Goal: Book appointment/travel/reservation

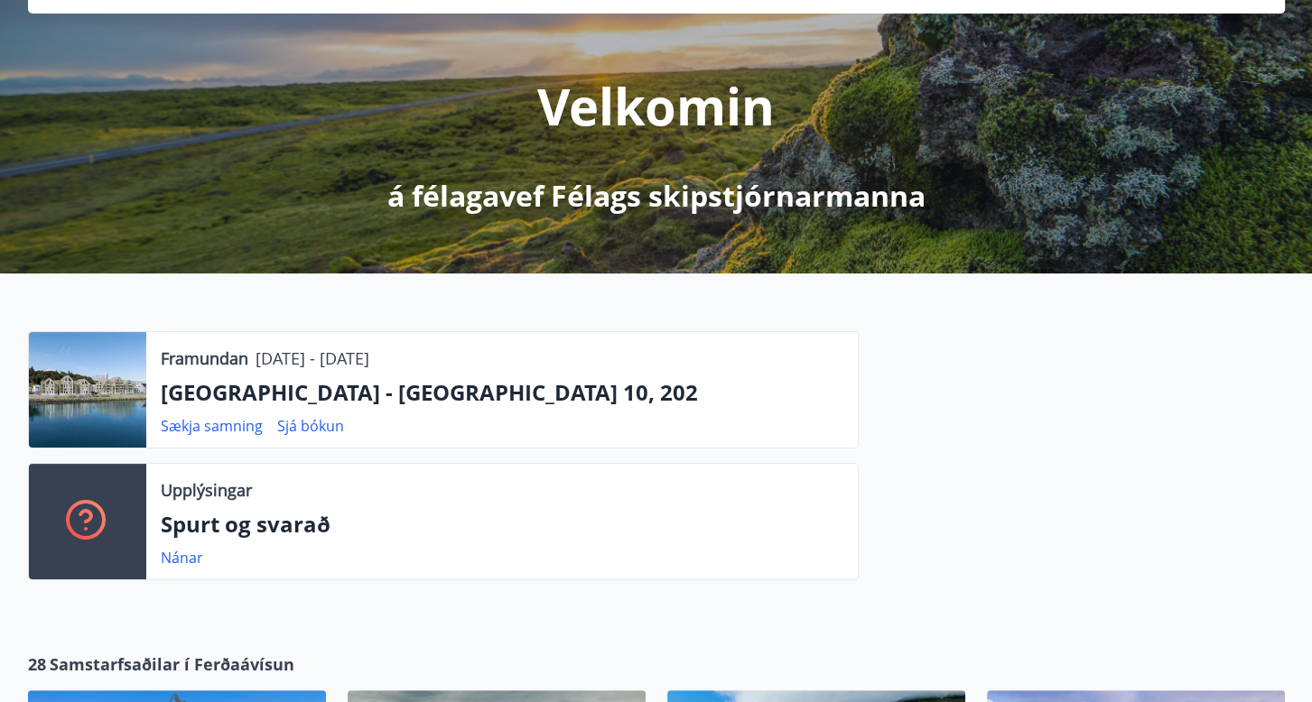
scroll to position [181, 0]
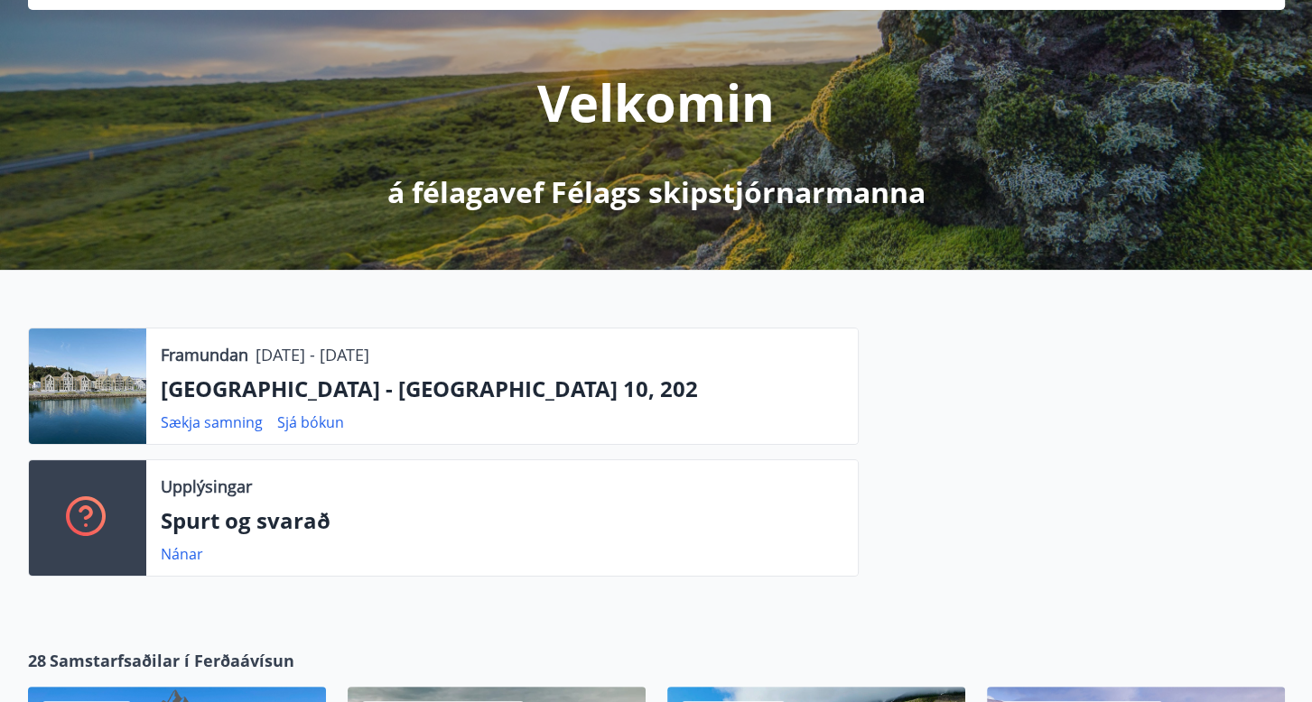
click at [162, 171] on div "Velkomin á félagavef Félags skipstjórnarmanna" at bounding box center [656, 111] width 1011 height 202
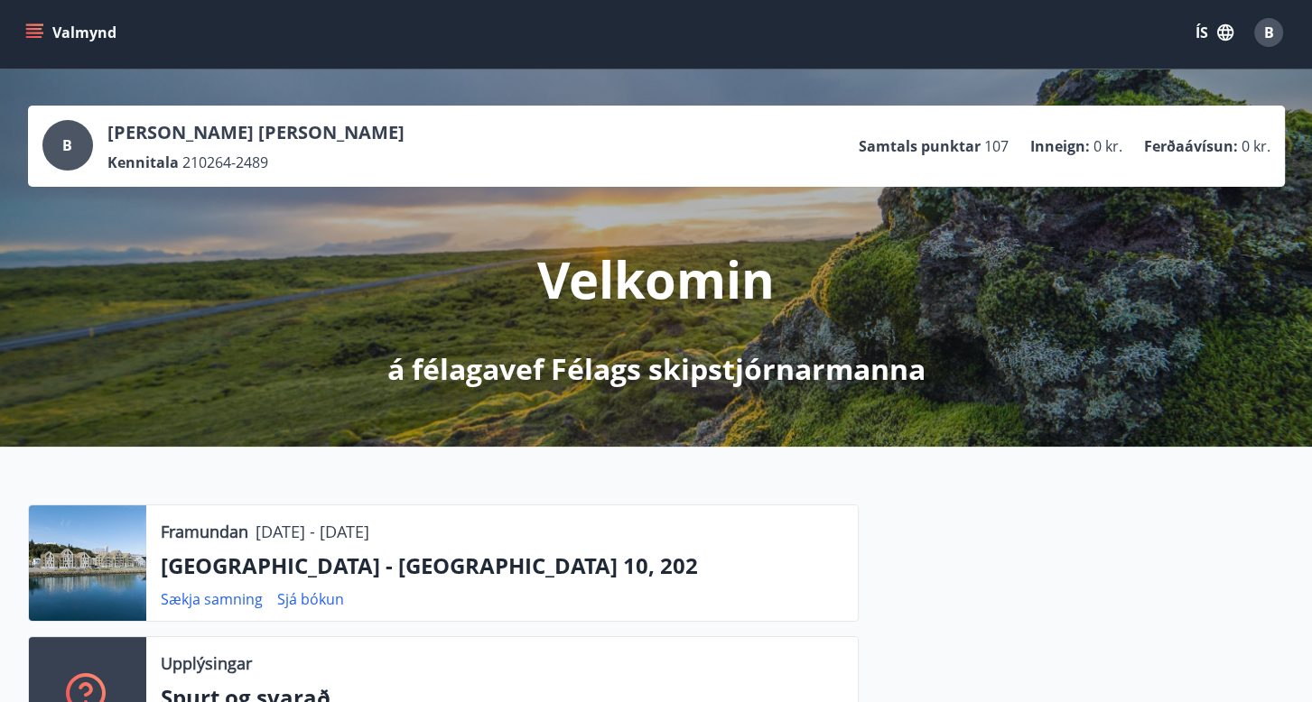
scroll to position [0, 0]
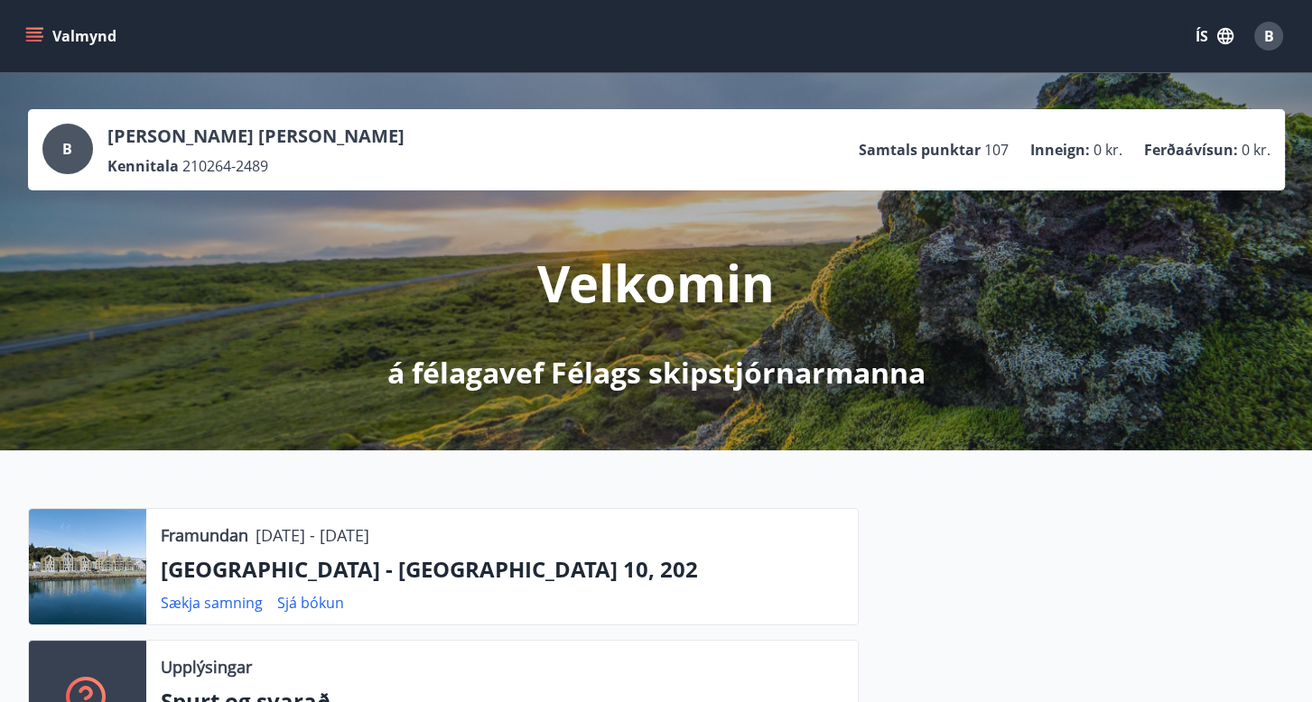
click at [33, 34] on icon "menu" at bounding box center [34, 36] width 18 height 18
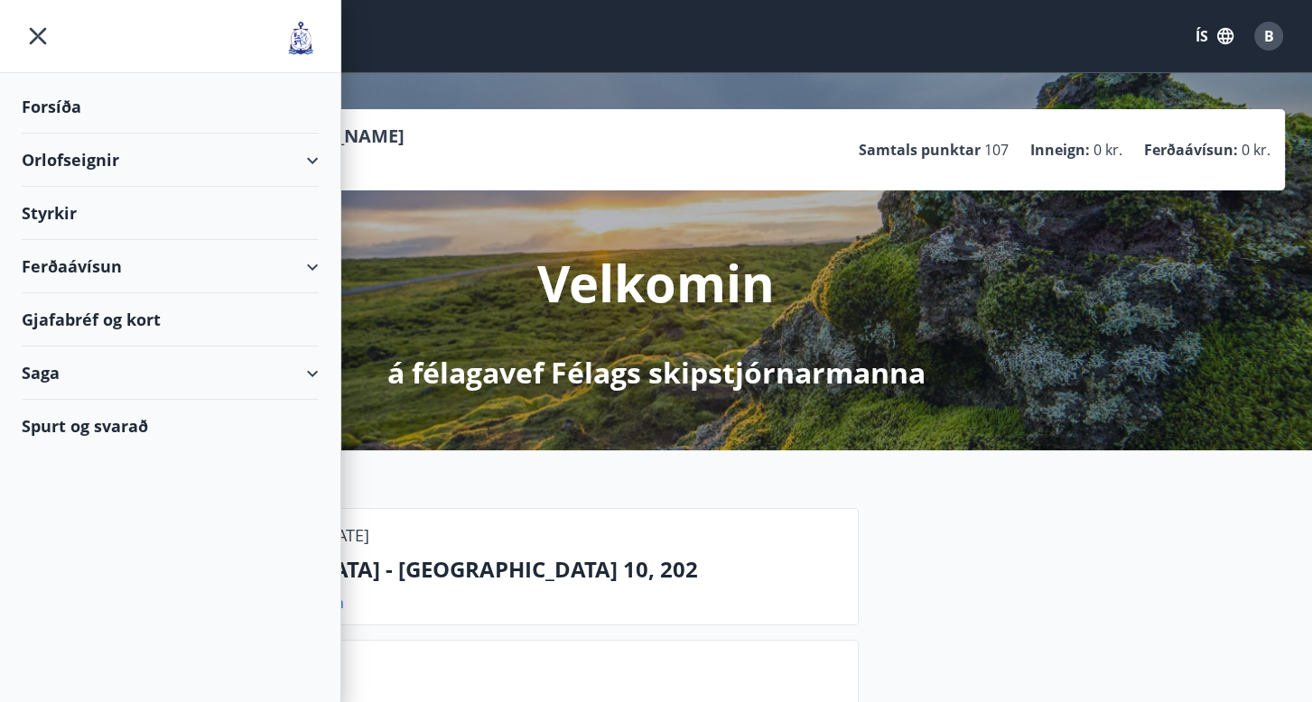
click at [318, 164] on div "Orlofseignir" at bounding box center [170, 160] width 297 height 53
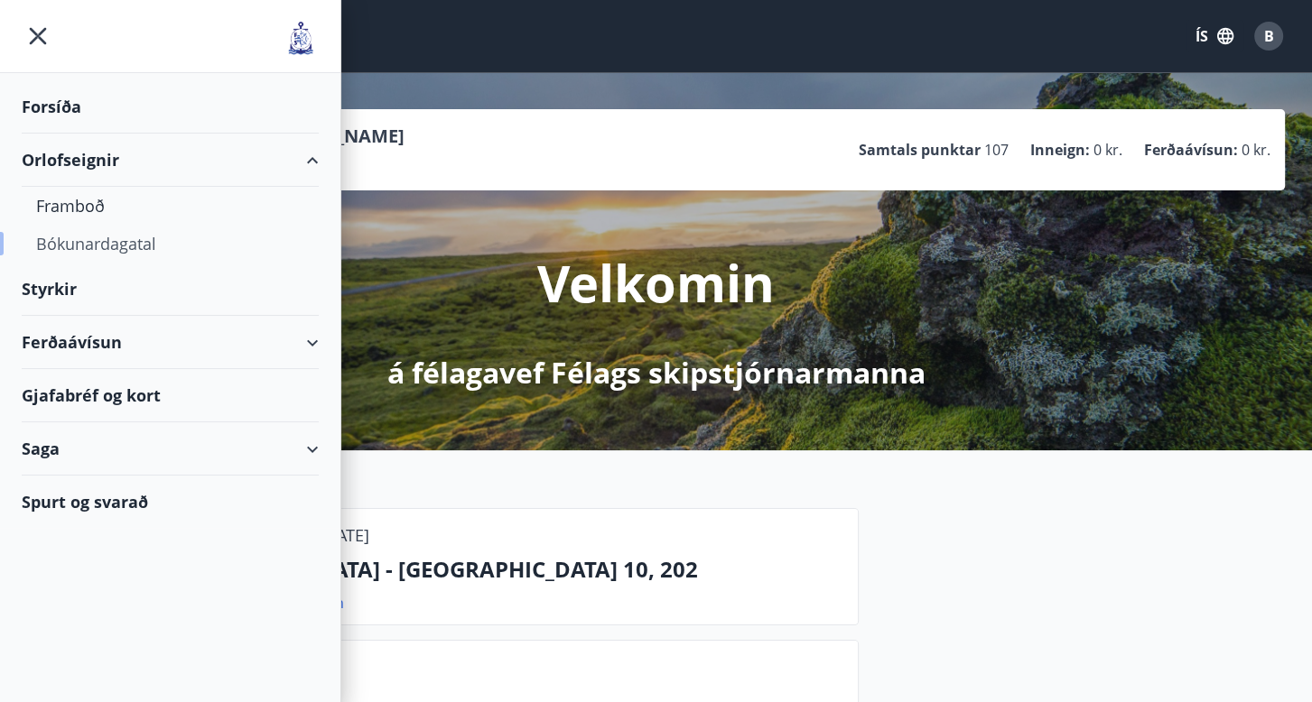
click at [85, 248] on div "Bókunardagatal" at bounding box center [170, 244] width 268 height 38
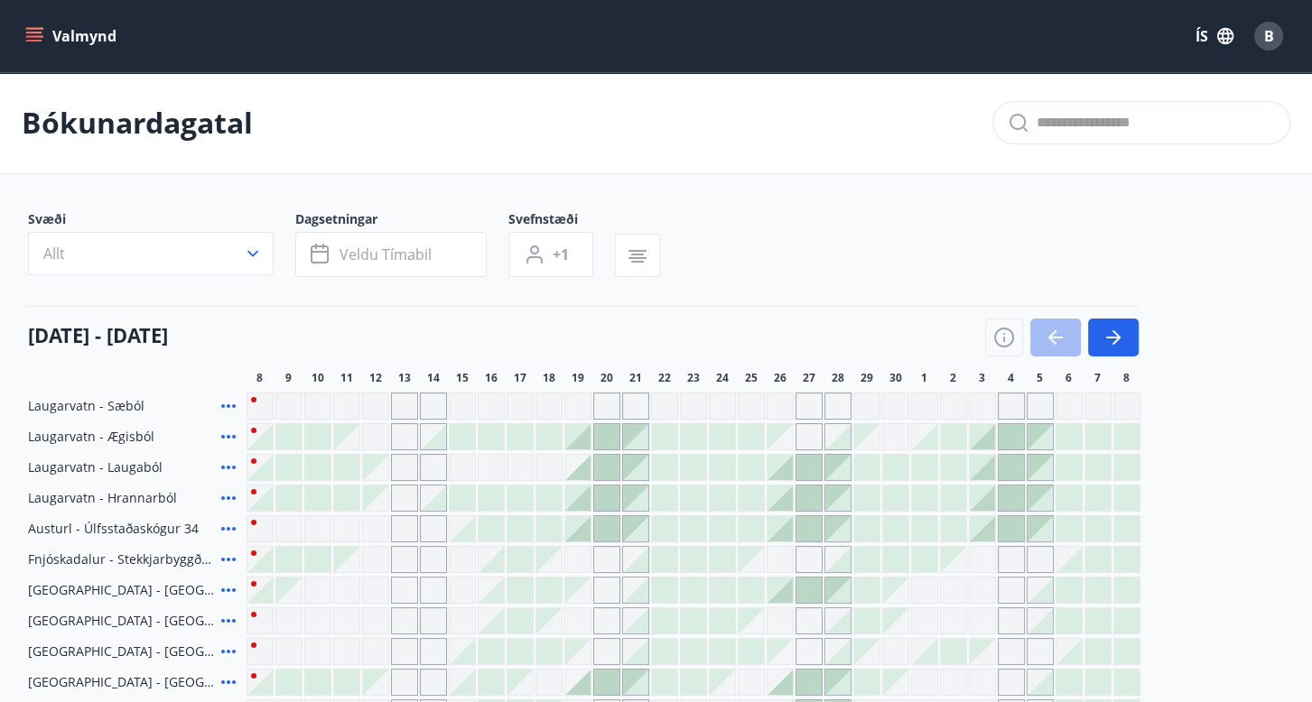
drag, startPoint x: 1316, startPoint y: 396, endPoint x: 1278, endPoint y: 462, distance: 76.0
click at [1278, 462] on div "Laugarvatn - [GEOGRAPHIC_DATA] [GEOGRAPHIC_DATA] - [GEOGRAPHIC_DATA] Laugarvatn…" at bounding box center [656, 667] width 1257 height 549
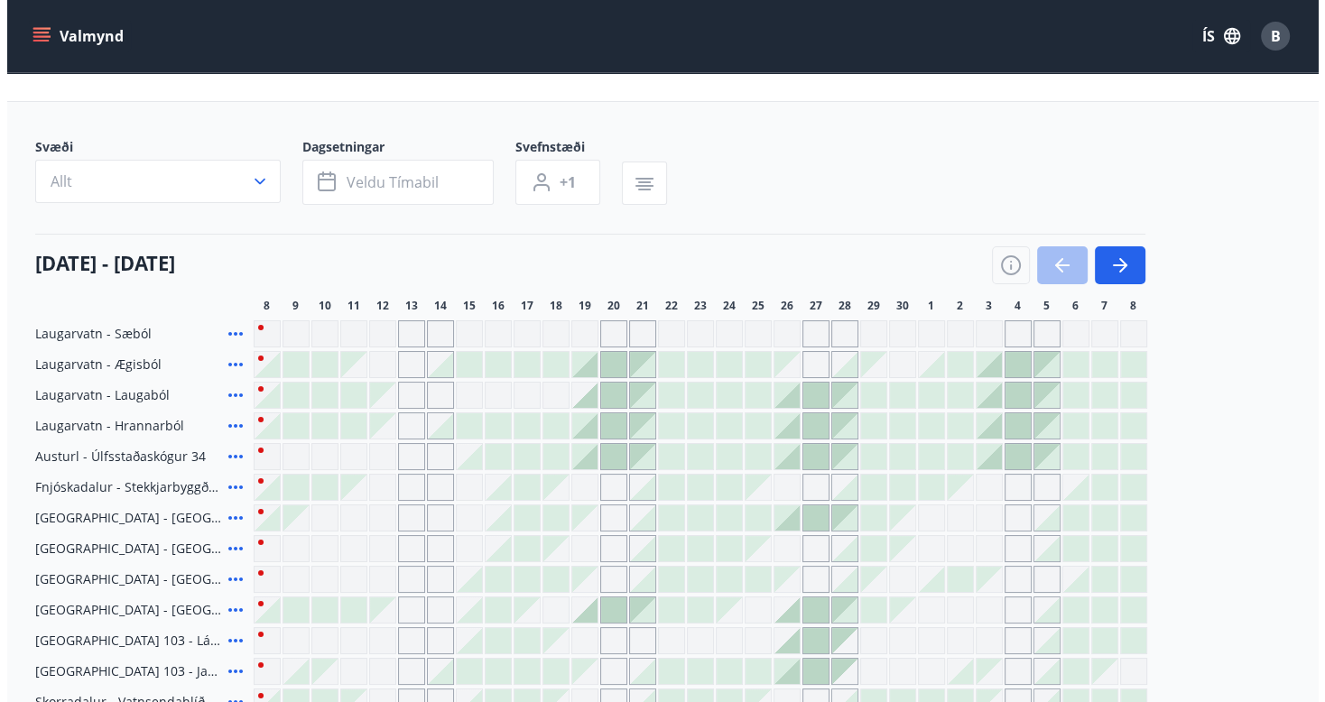
scroll to position [108, 0]
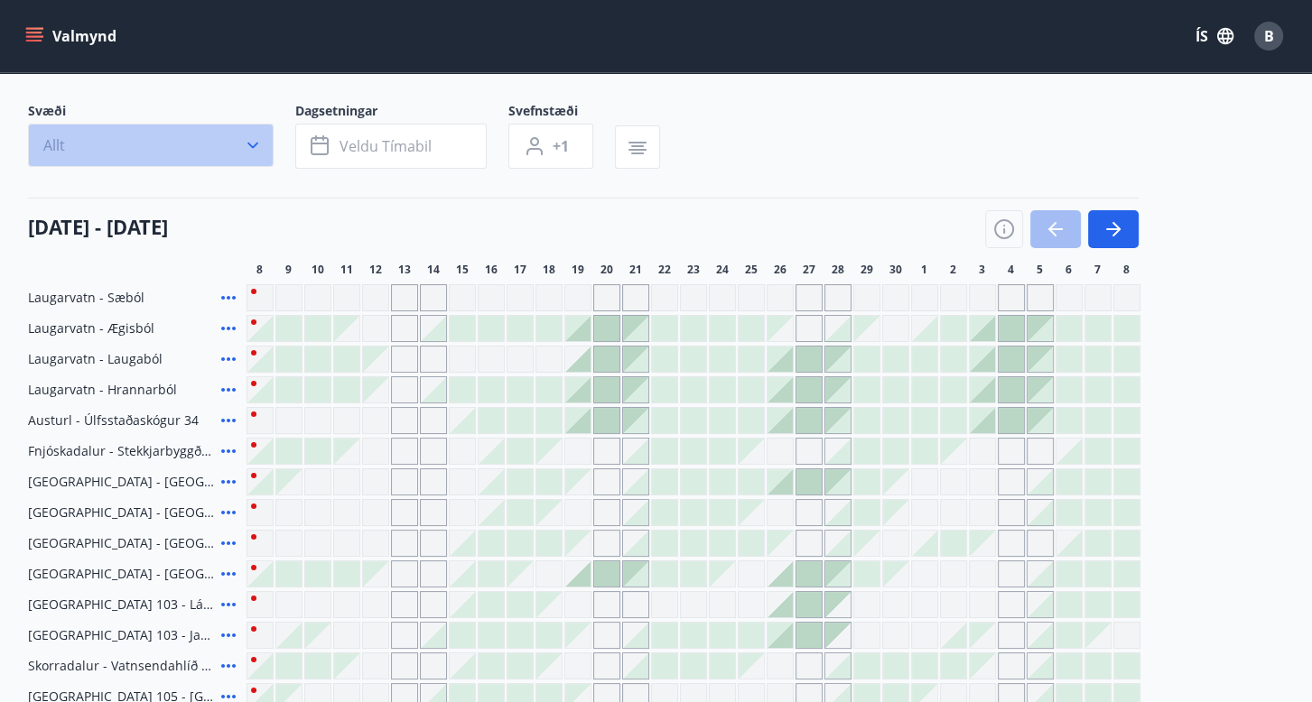
click at [256, 140] on icon "button" at bounding box center [253, 145] width 18 height 18
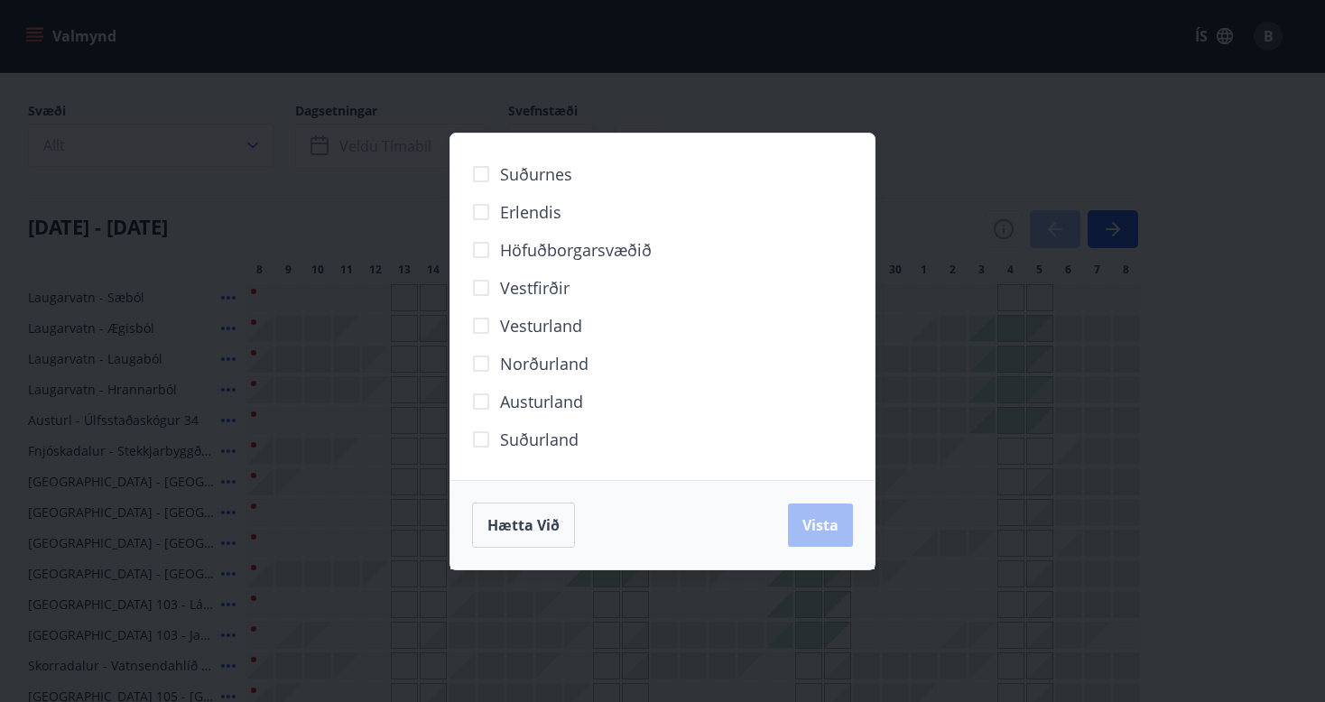
click at [531, 366] on span "Norðurland" at bounding box center [544, 363] width 88 height 23
click at [817, 532] on span "Vista" at bounding box center [821, 526] width 36 height 20
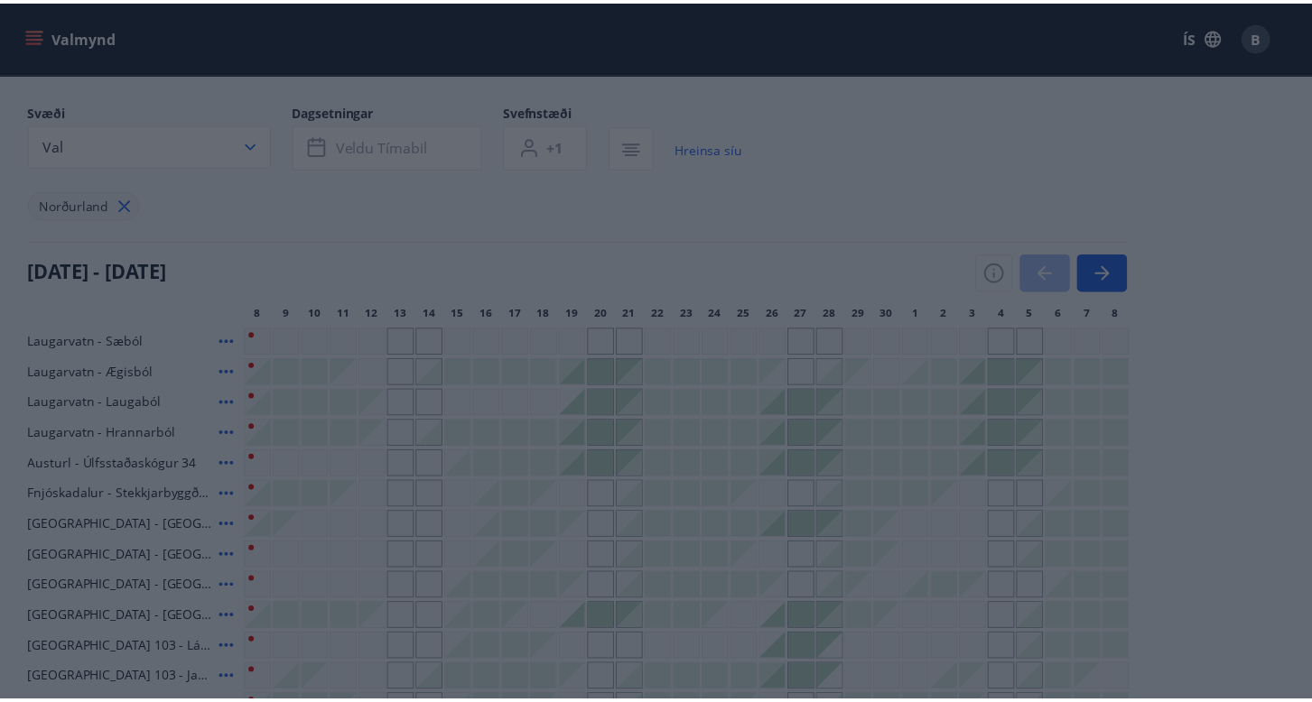
scroll to position [107, 0]
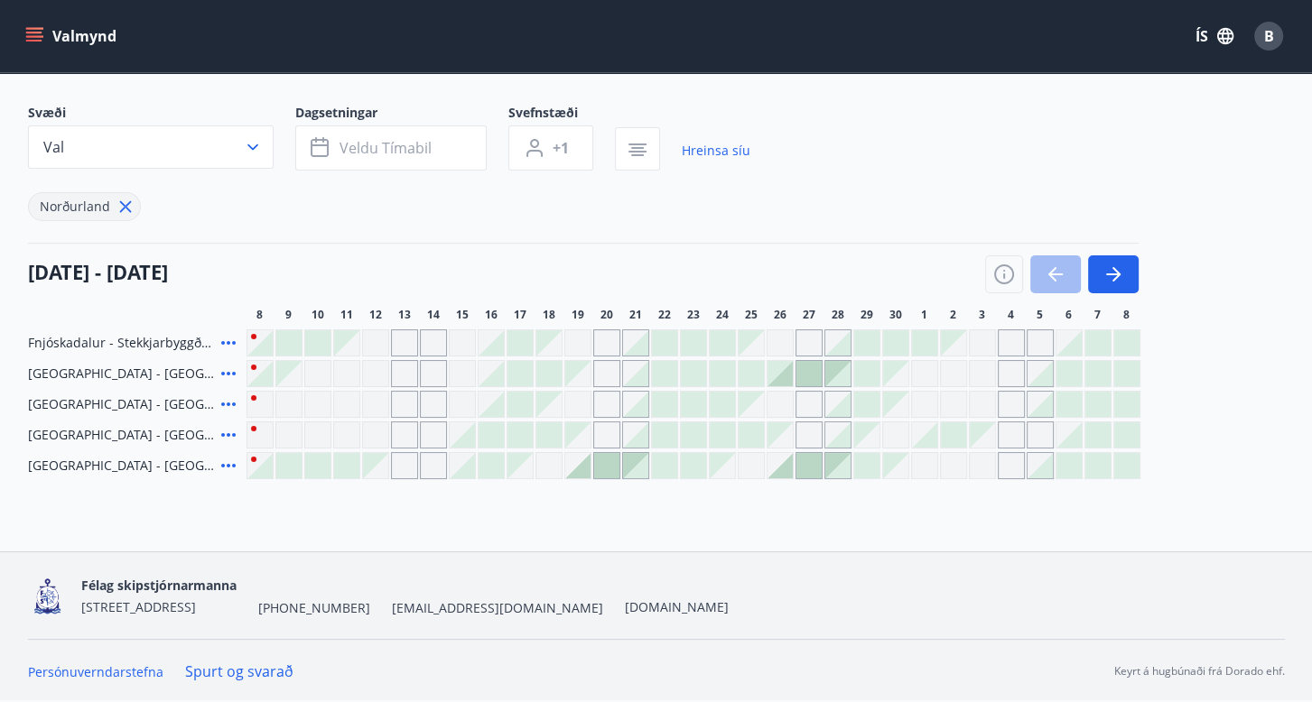
click at [231, 436] on icon at bounding box center [229, 435] width 22 height 22
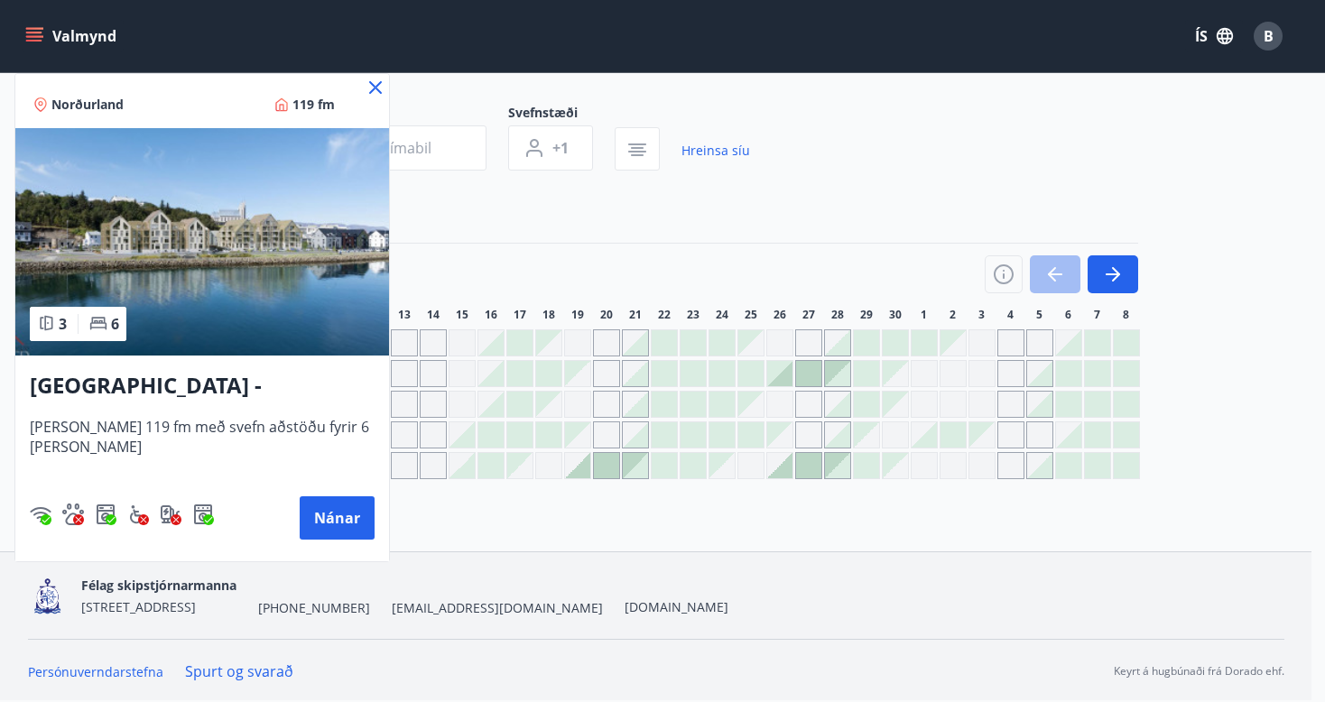
click at [375, 87] on icon at bounding box center [376, 88] width 3 height 3
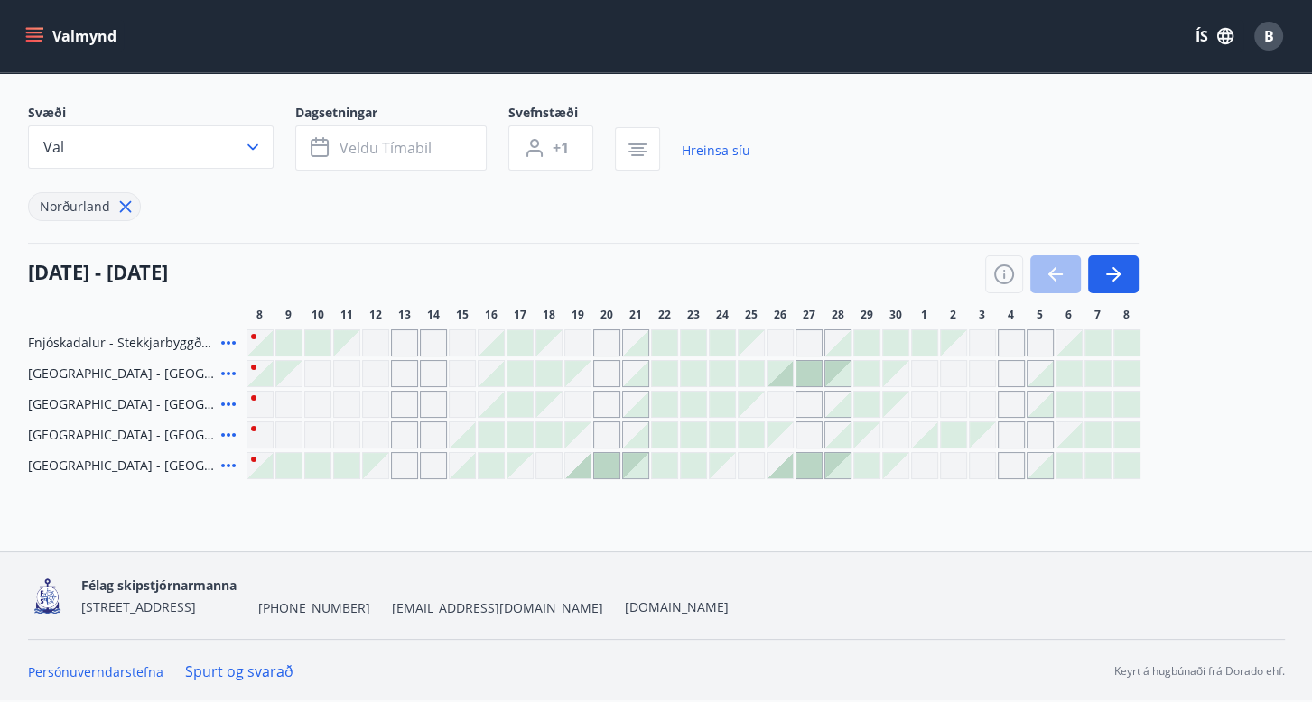
click at [363, 87] on main "Bókunardagatal Svæði Val Dagsetningar Veldu tímabil Svefnstæði +1 Hreinsa síu […" at bounding box center [656, 223] width 1312 height 514
click at [465, 373] on div "Gráir dagar eru ekki bókanlegir" at bounding box center [462, 373] width 27 height 27
click at [457, 375] on div "Gráir dagar eru ekki bókanlegir" at bounding box center [462, 373] width 27 height 27
click at [467, 438] on div at bounding box center [462, 435] width 25 height 25
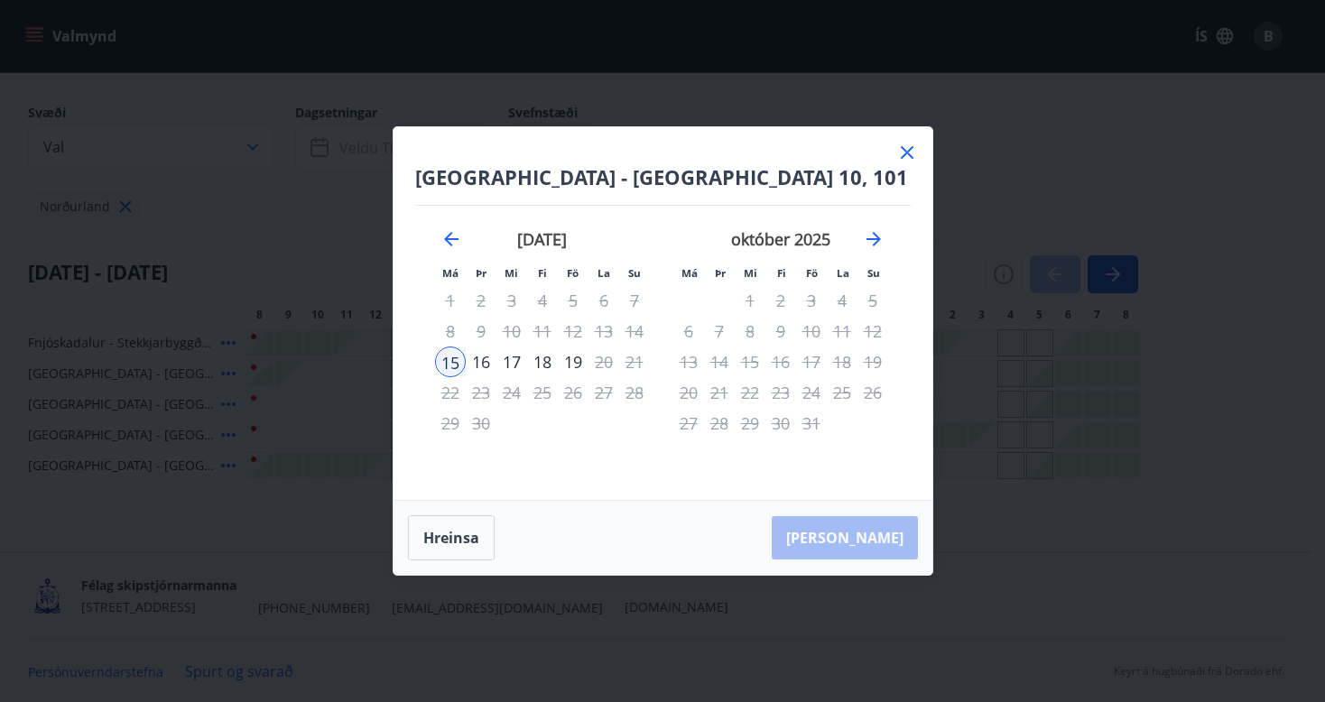
click at [483, 358] on div "16" at bounding box center [481, 362] width 31 height 31
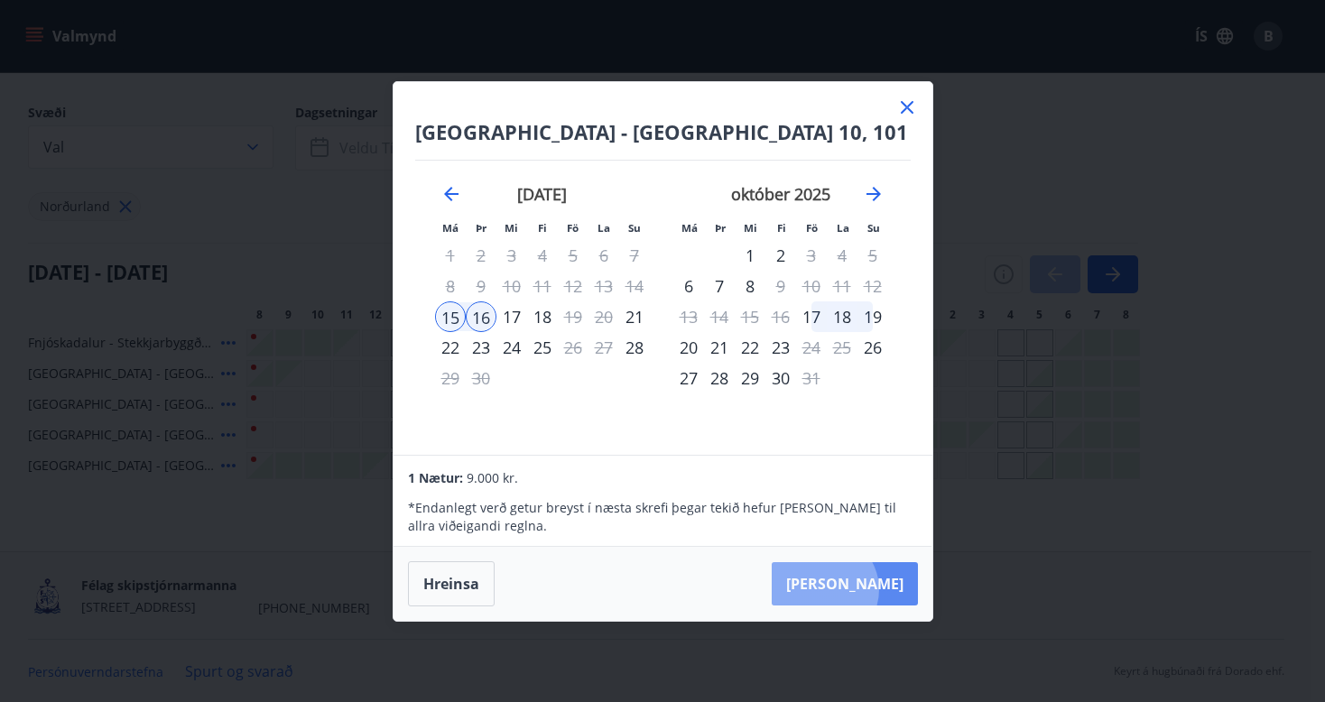
click at [878, 590] on button "[PERSON_NAME]" at bounding box center [845, 583] width 146 height 43
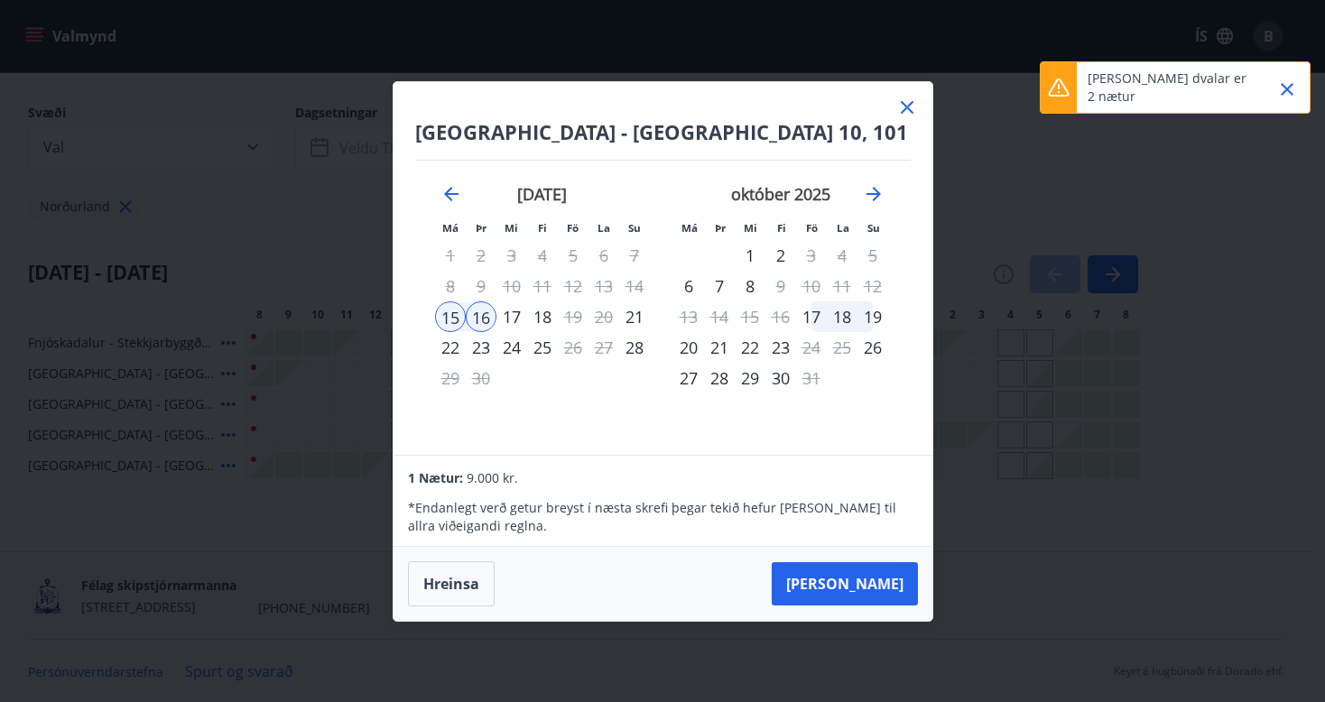
click at [1291, 91] on icon "Close" at bounding box center [1288, 90] width 22 height 22
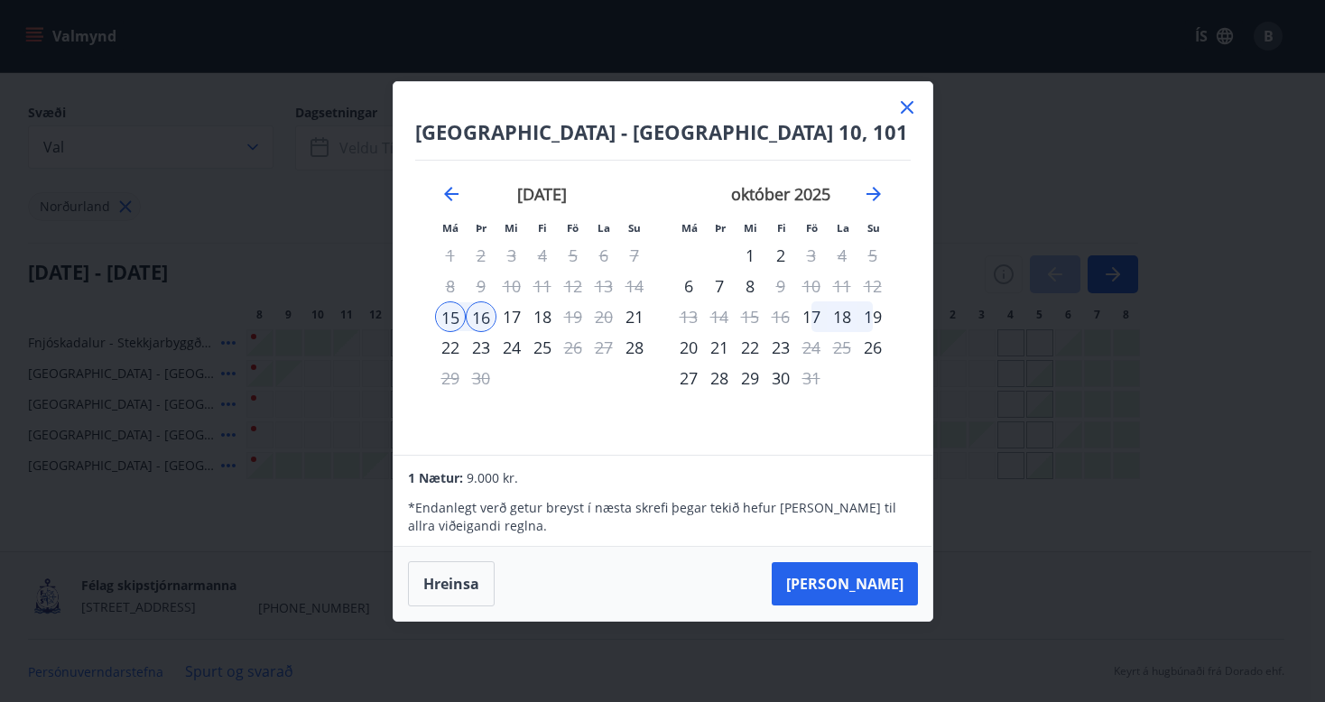
click at [904, 109] on icon at bounding box center [907, 107] width 13 height 13
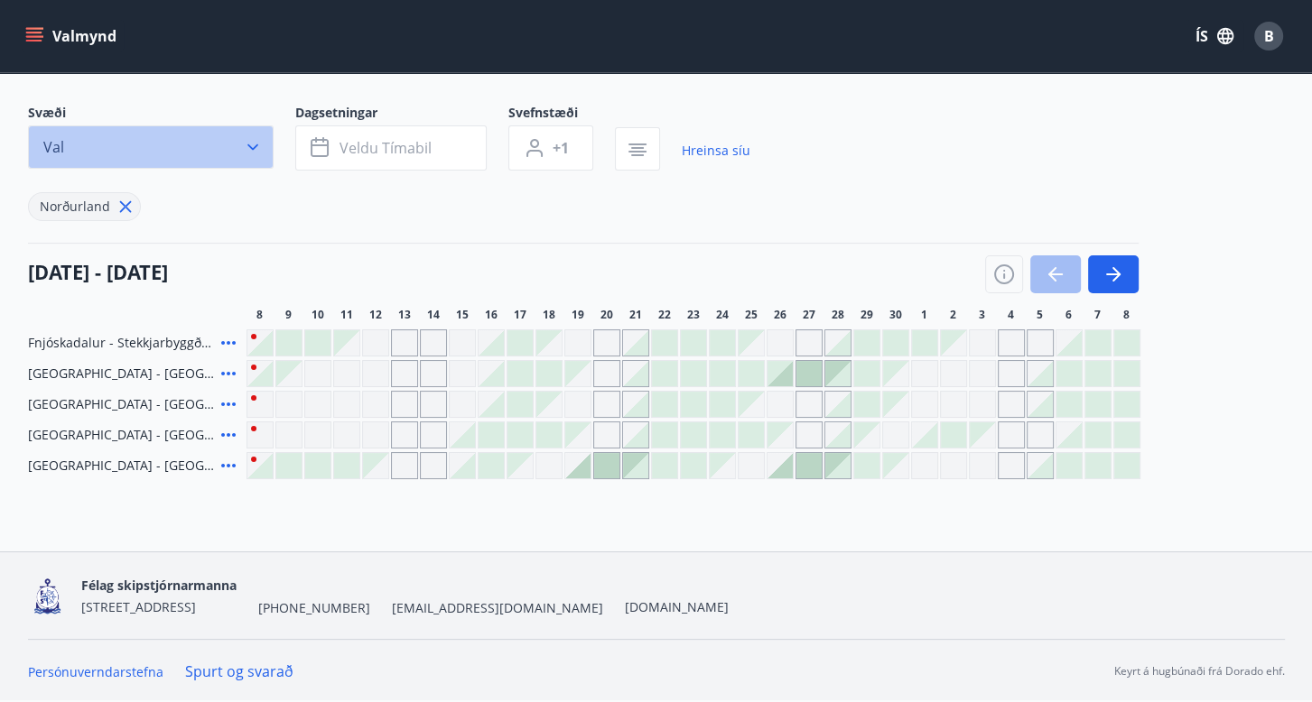
click at [249, 146] on icon "button" at bounding box center [252, 147] width 11 height 6
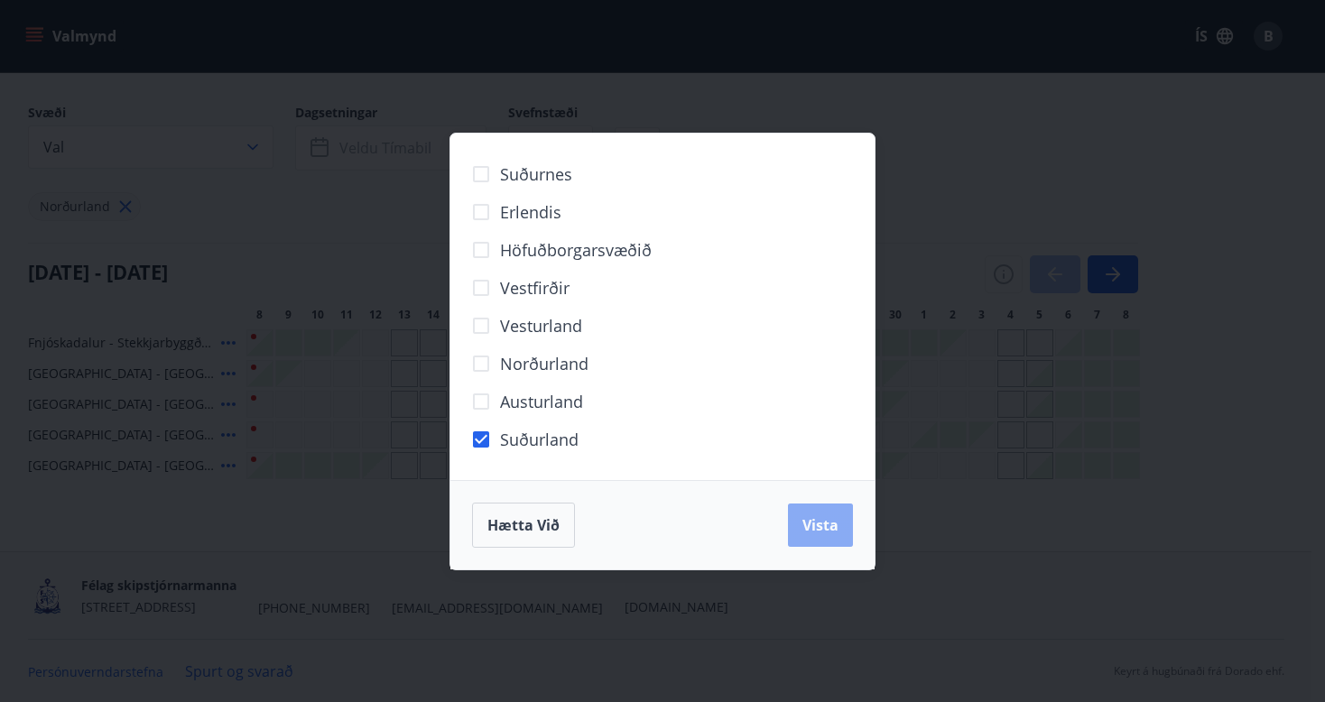
click at [813, 514] on button "Vista" at bounding box center [820, 525] width 65 height 43
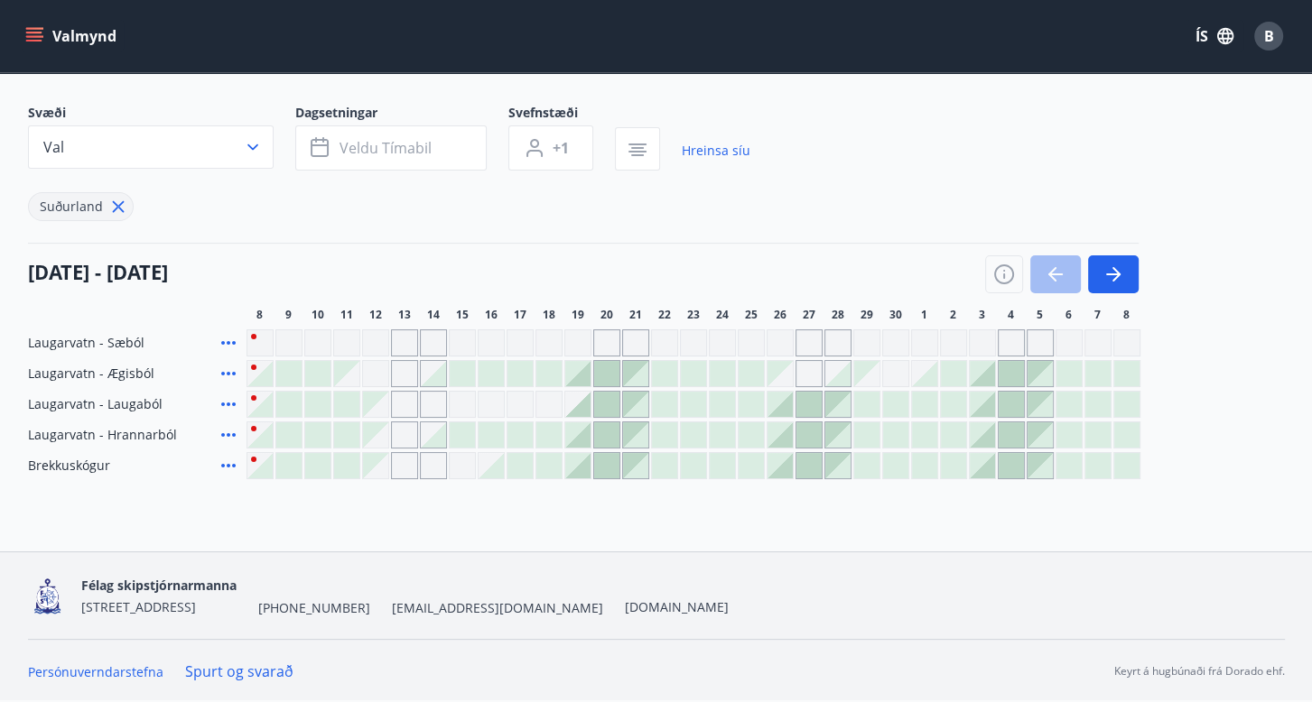
click at [226, 467] on icon at bounding box center [229, 466] width 22 height 22
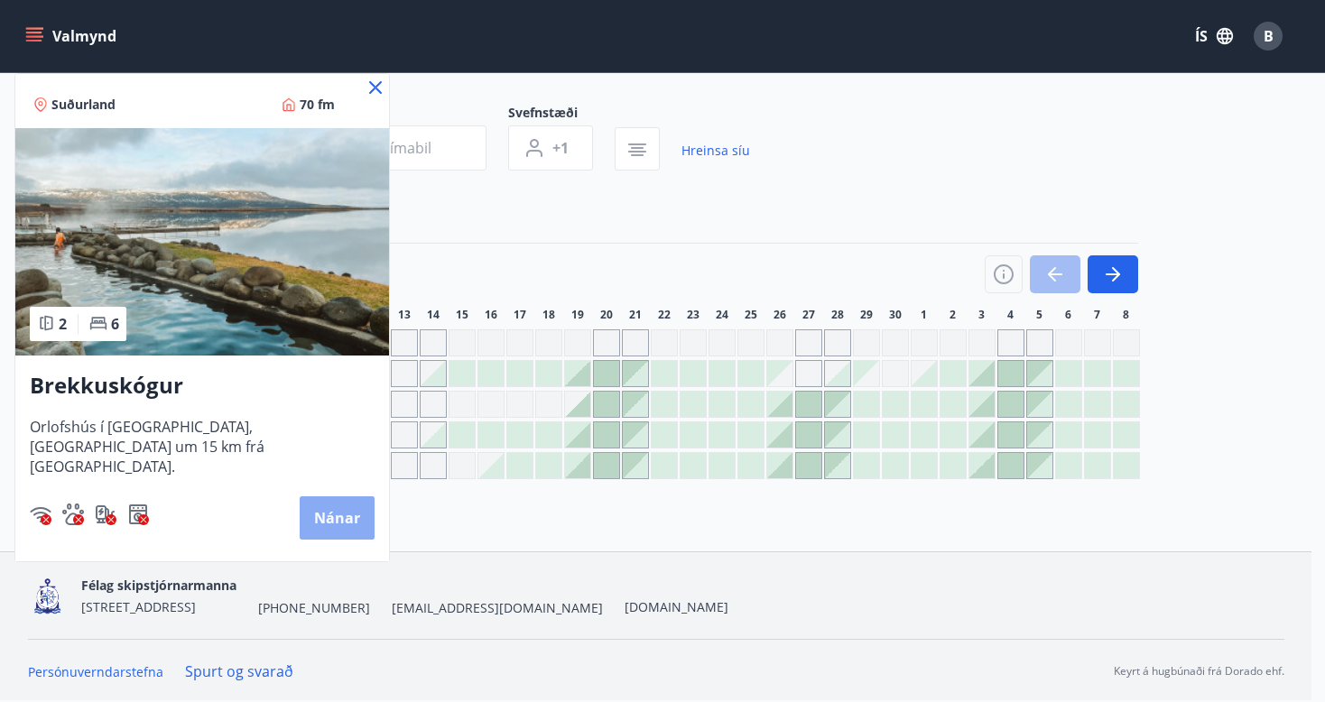
click at [331, 529] on button "Nánar" at bounding box center [337, 518] width 75 height 43
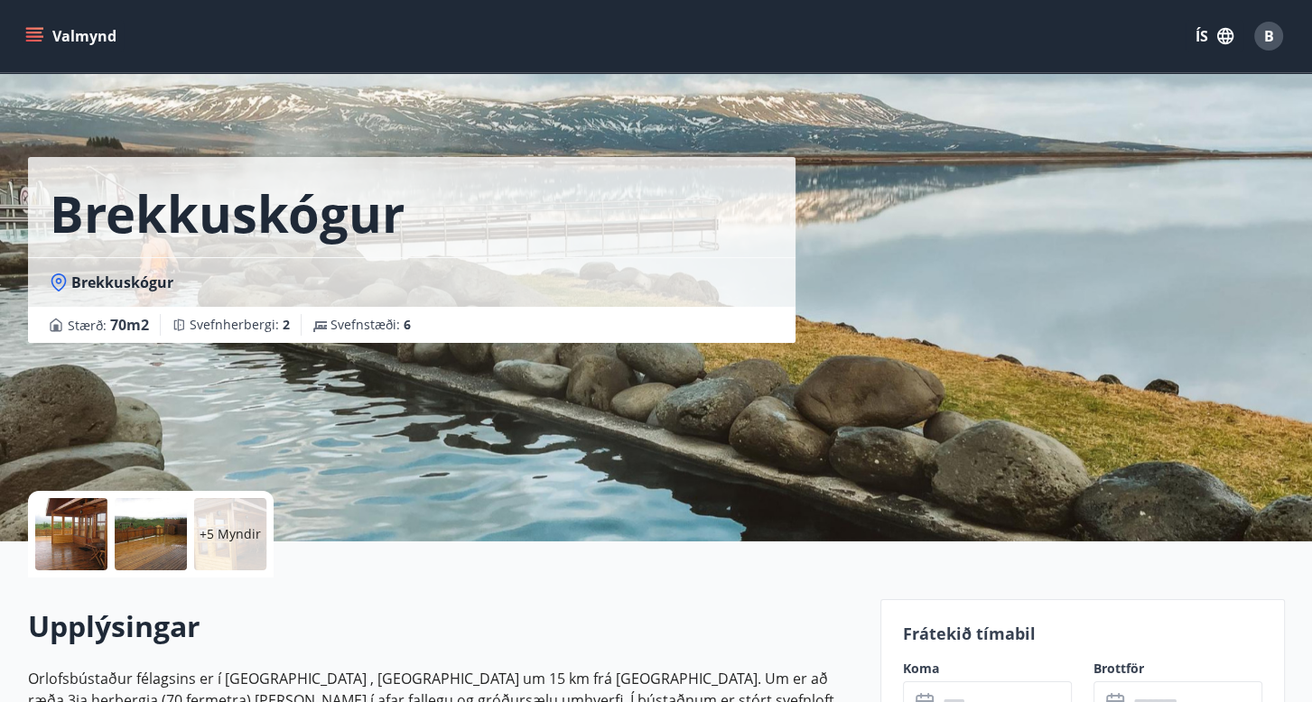
click at [250, 5] on div "Valmynd ÍS B" at bounding box center [656, 36] width 1312 height 72
